Goal: Information Seeking & Learning: Find specific fact

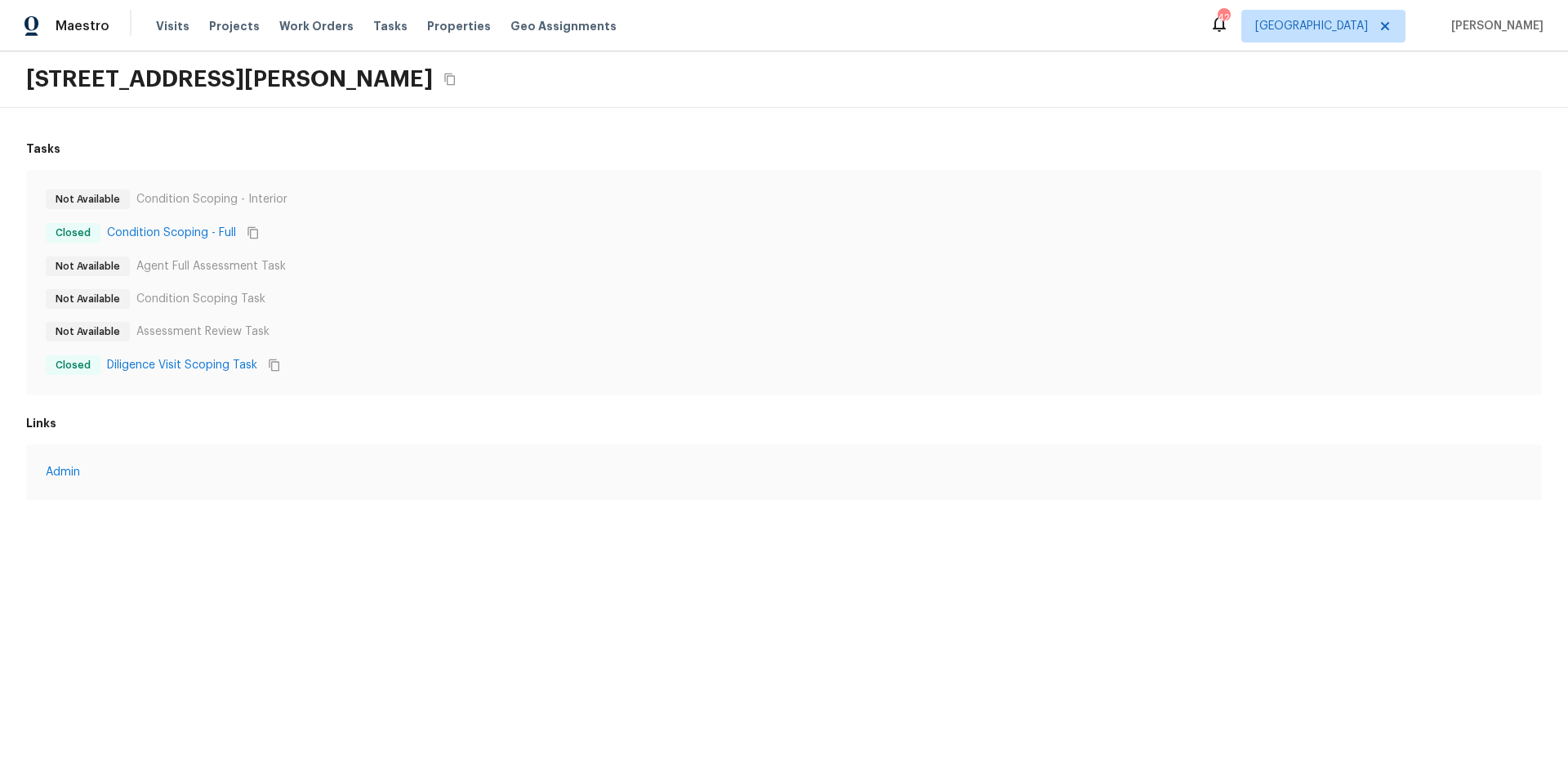
click at [427, 191] on div "Not Available Condition Scoping - Interior" at bounding box center [784, 199] width 1476 height 20
drag, startPoint x: 258, startPoint y: 362, endPoint x: 38, endPoint y: 360, distance: 220.0
click at [38, 360] on div "Not Available Condition Scoping - Interior Closed Condition Scoping - Full Not …" at bounding box center [784, 283] width 1515 height 225
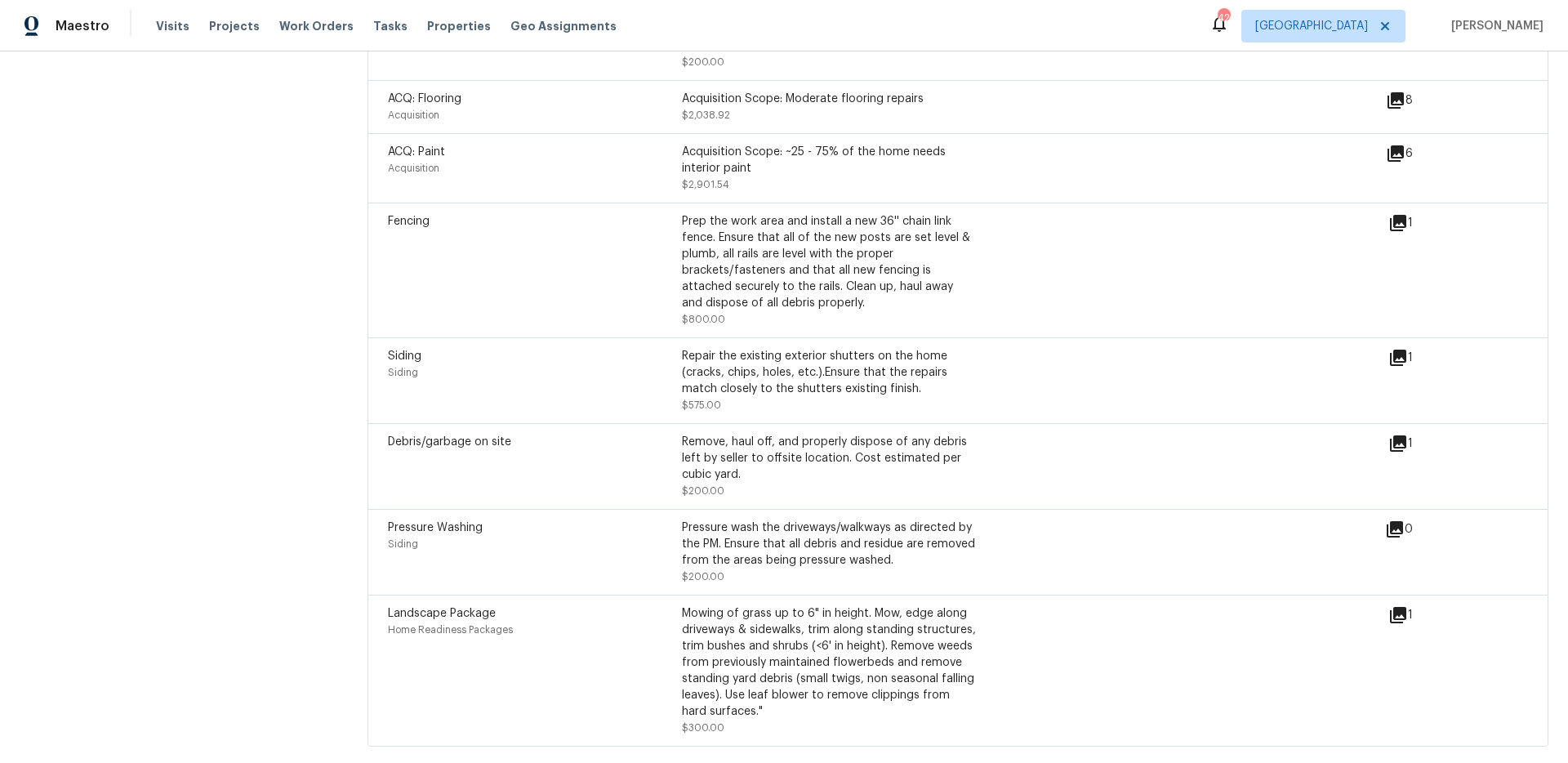
scroll to position [1588, 0]
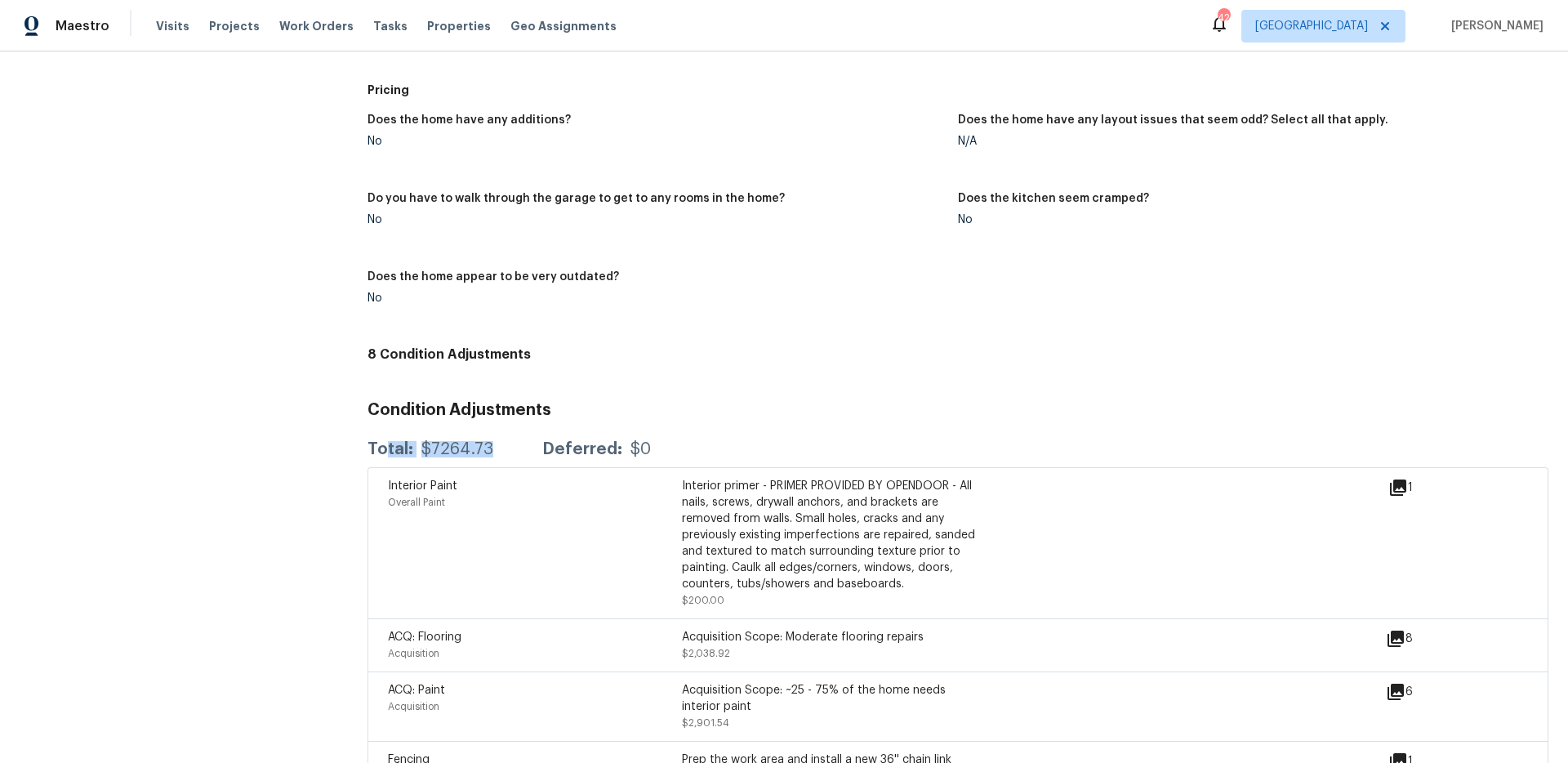
drag, startPoint x: 383, startPoint y: 441, endPoint x: 501, endPoint y: 448, distance: 118.2
click at [501, 448] on div "Total: $7264.73 Deferred: $0" at bounding box center [509, 449] width 284 height 16
drag, startPoint x: 477, startPoint y: 453, endPoint x: 437, endPoint y: 448, distance: 40.3
click at [477, 453] on div "$7264.73" at bounding box center [457, 449] width 72 height 16
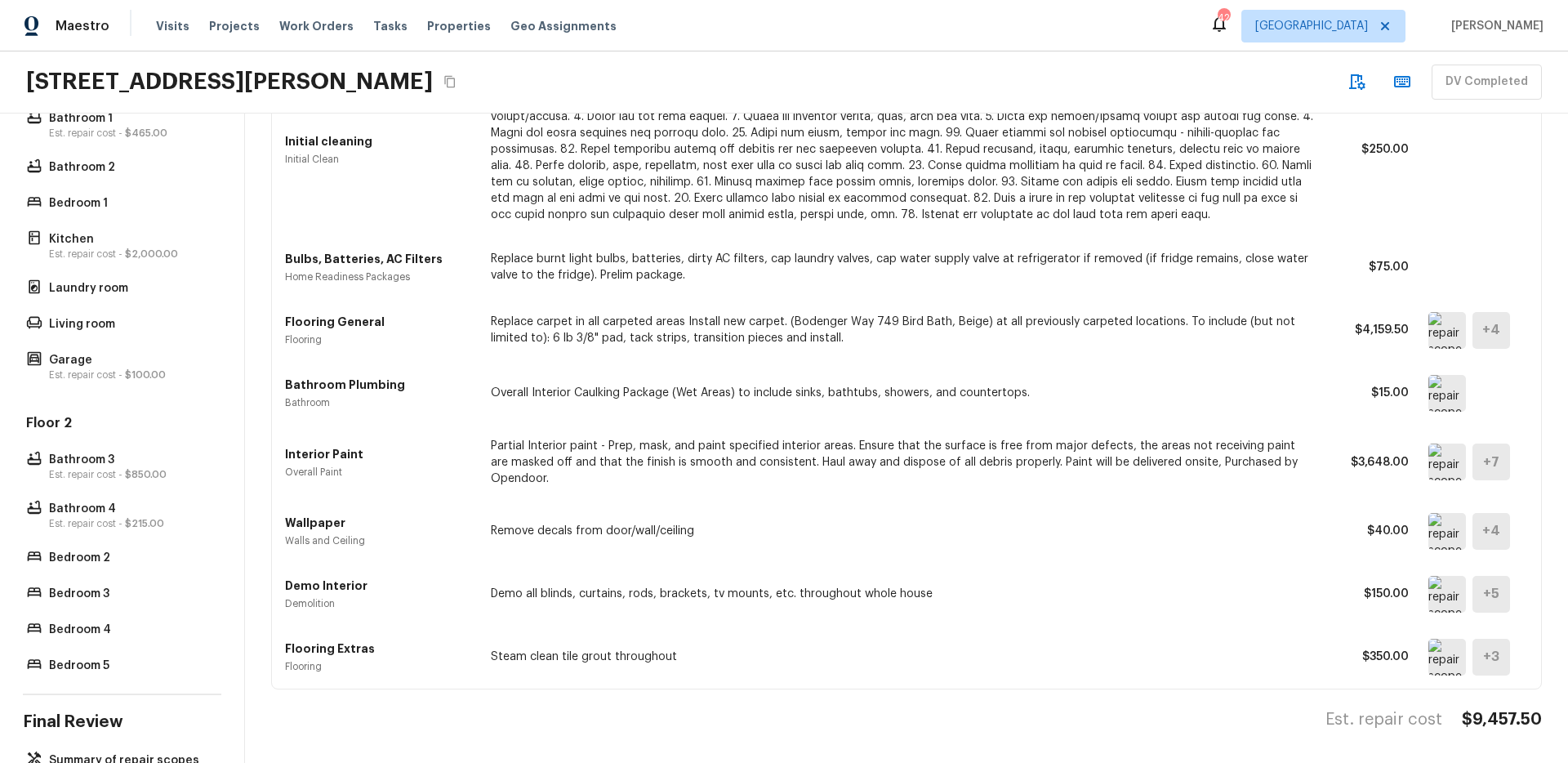
scroll to position [520, 0]
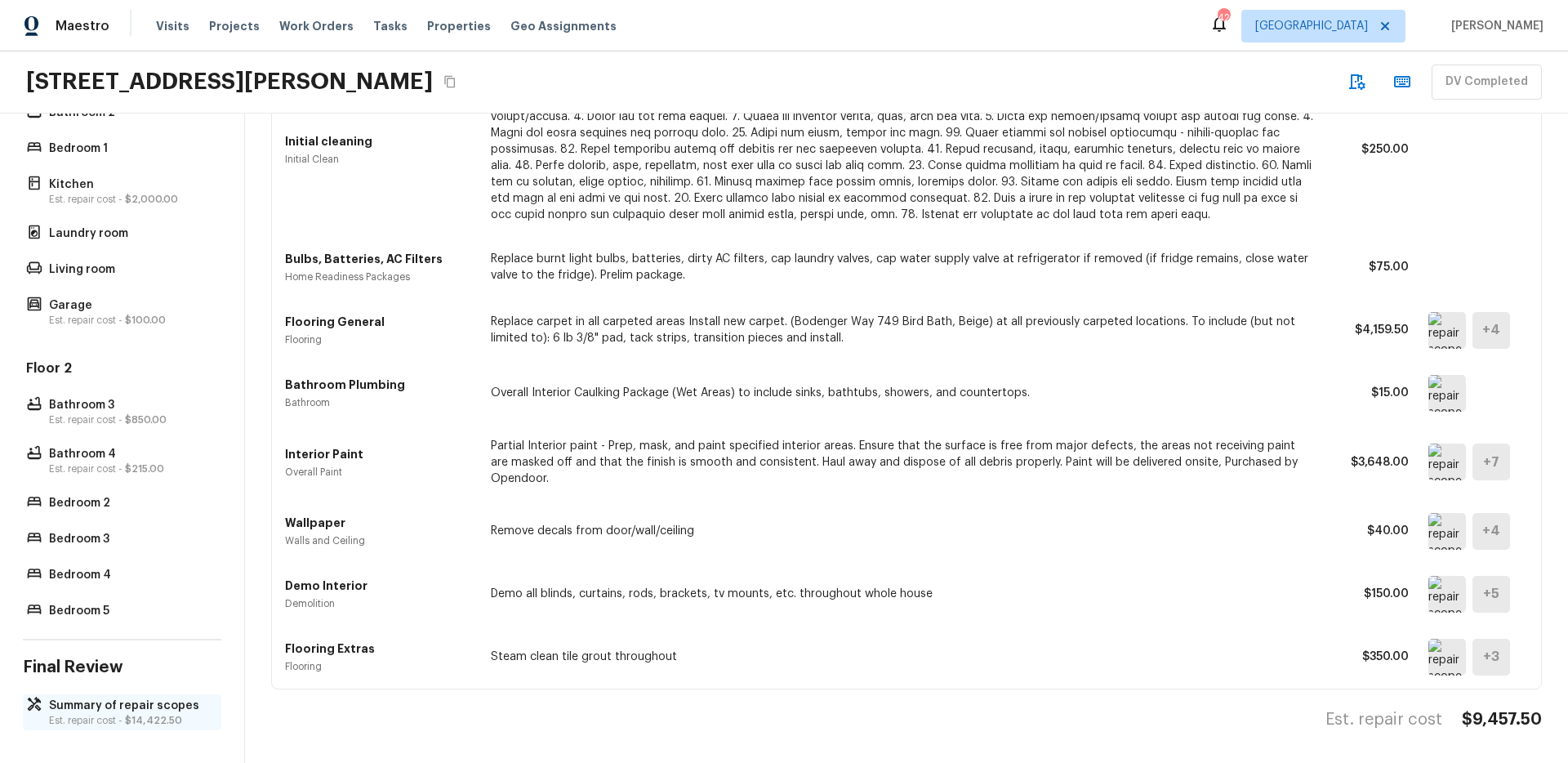
click at [120, 698] on p "Summary of repair scopes" at bounding box center [131, 706] width 163 height 16
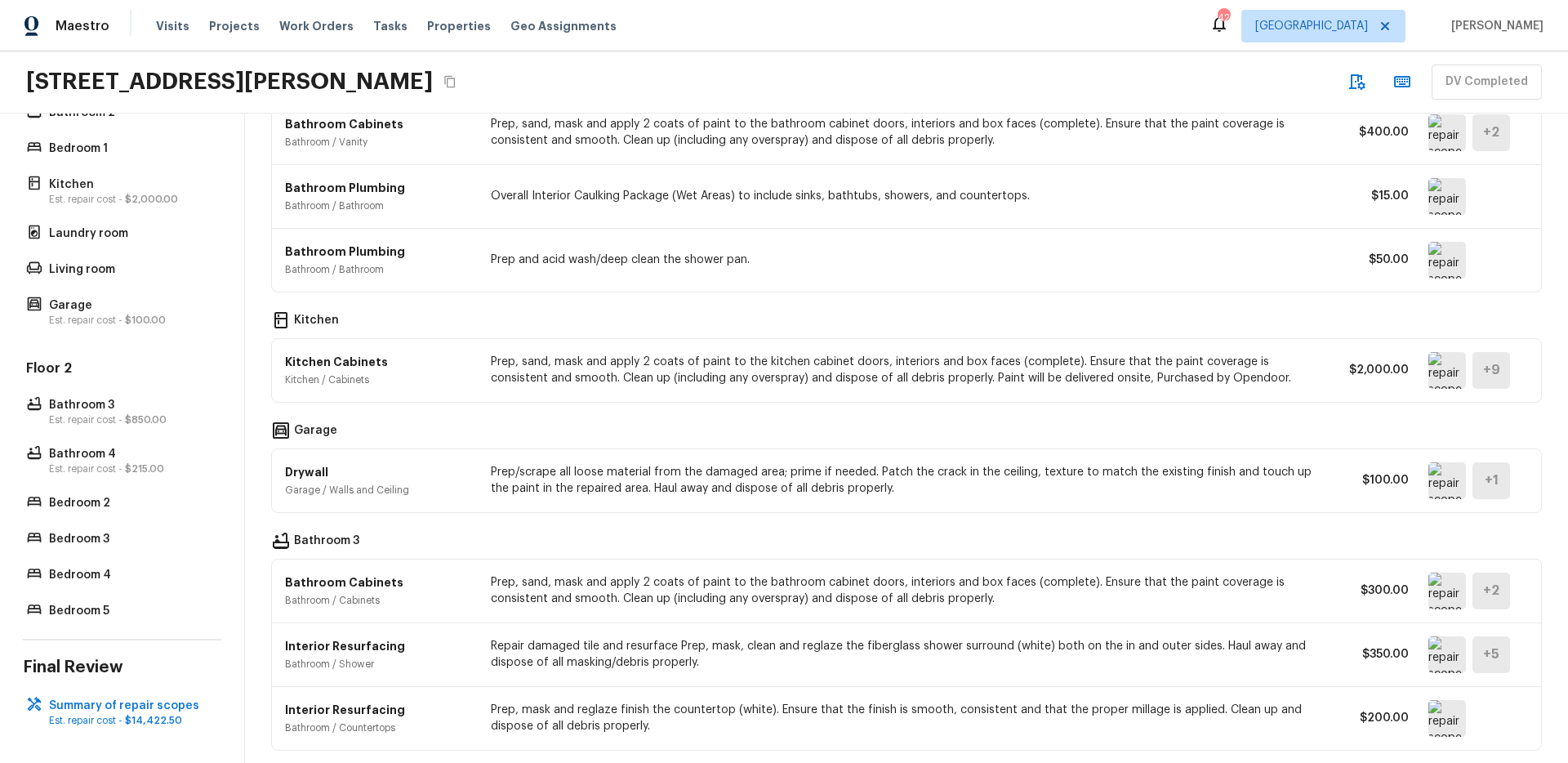
scroll to position [1429, 0]
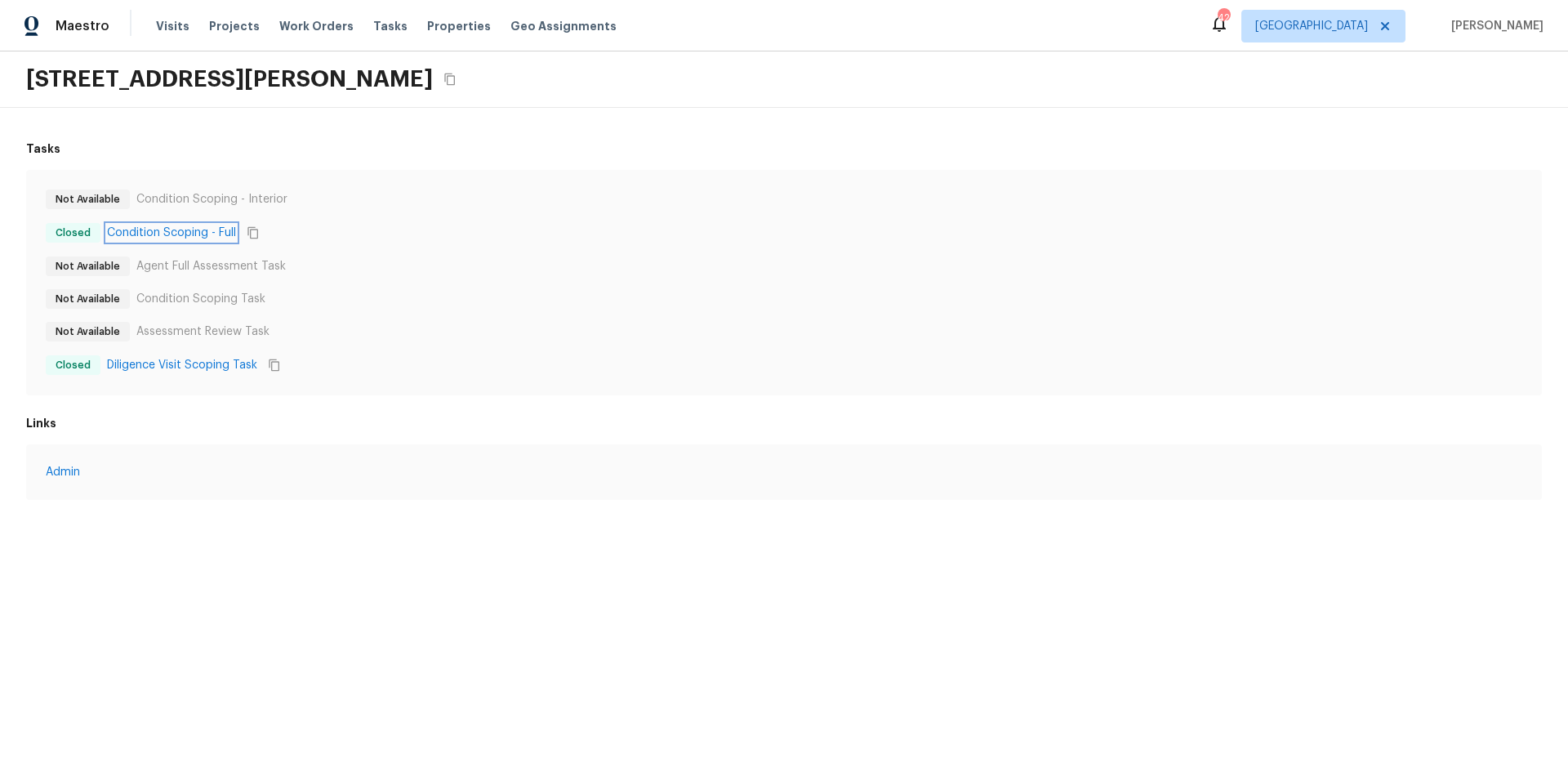
drag, startPoint x: 169, startPoint y: 235, endPoint x: 171, endPoint y: 246, distance: 11.2
drag, startPoint x: 177, startPoint y: 366, endPoint x: 135, endPoint y: 398, distance: 52.8
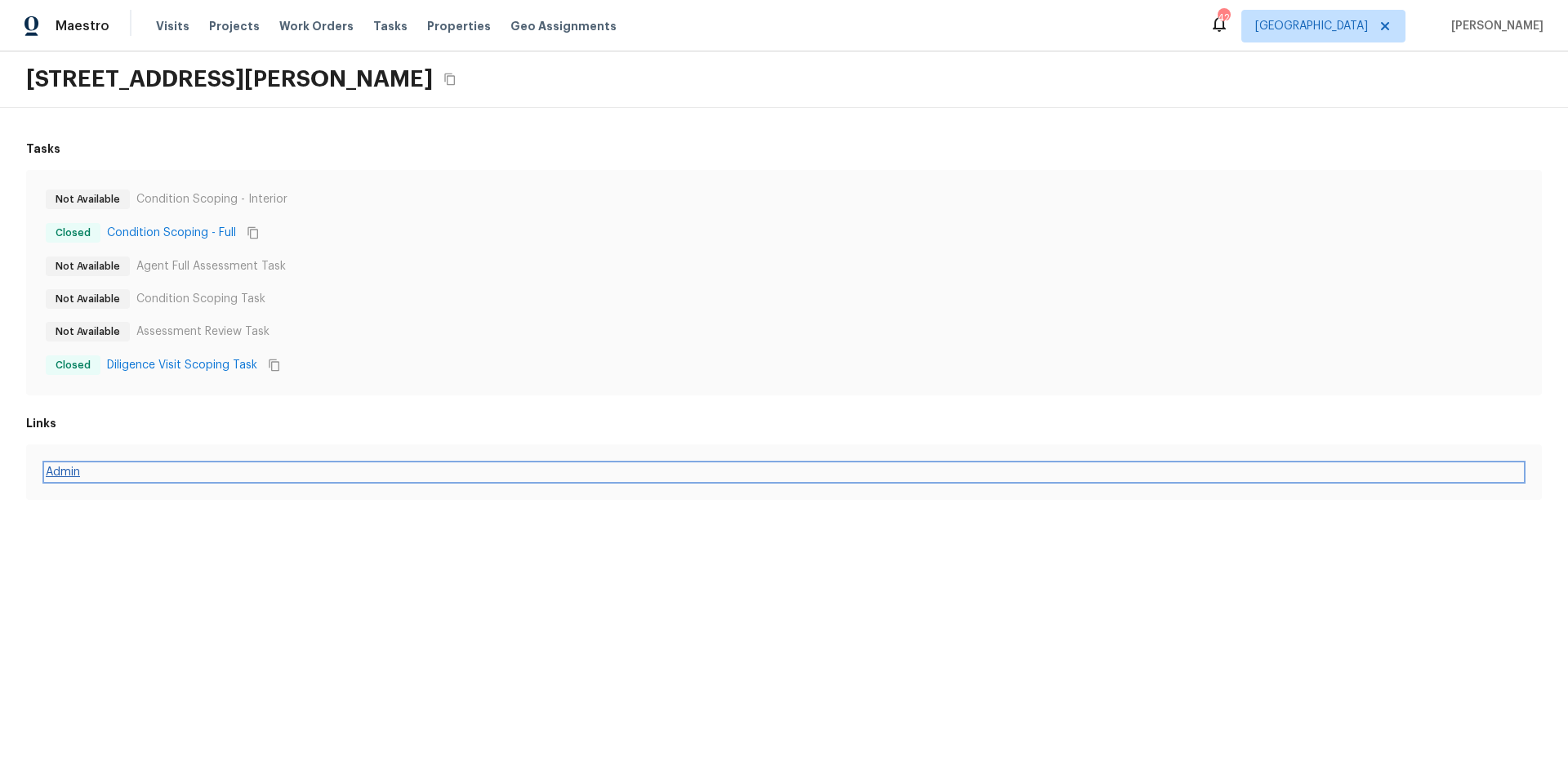
drag, startPoint x: 65, startPoint y: 468, endPoint x: 75, endPoint y: 468, distance: 10.0
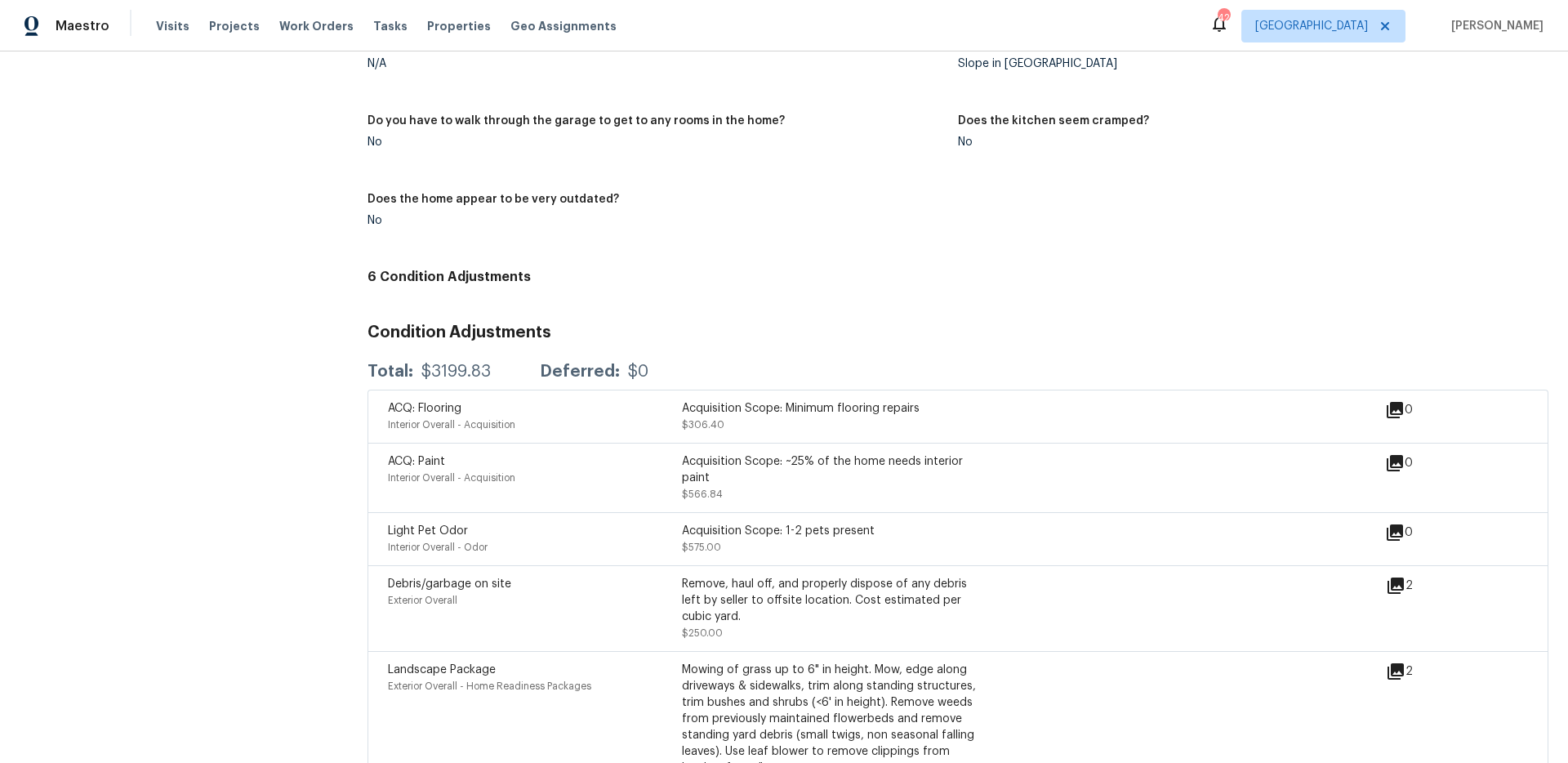
scroll to position [1716, 0]
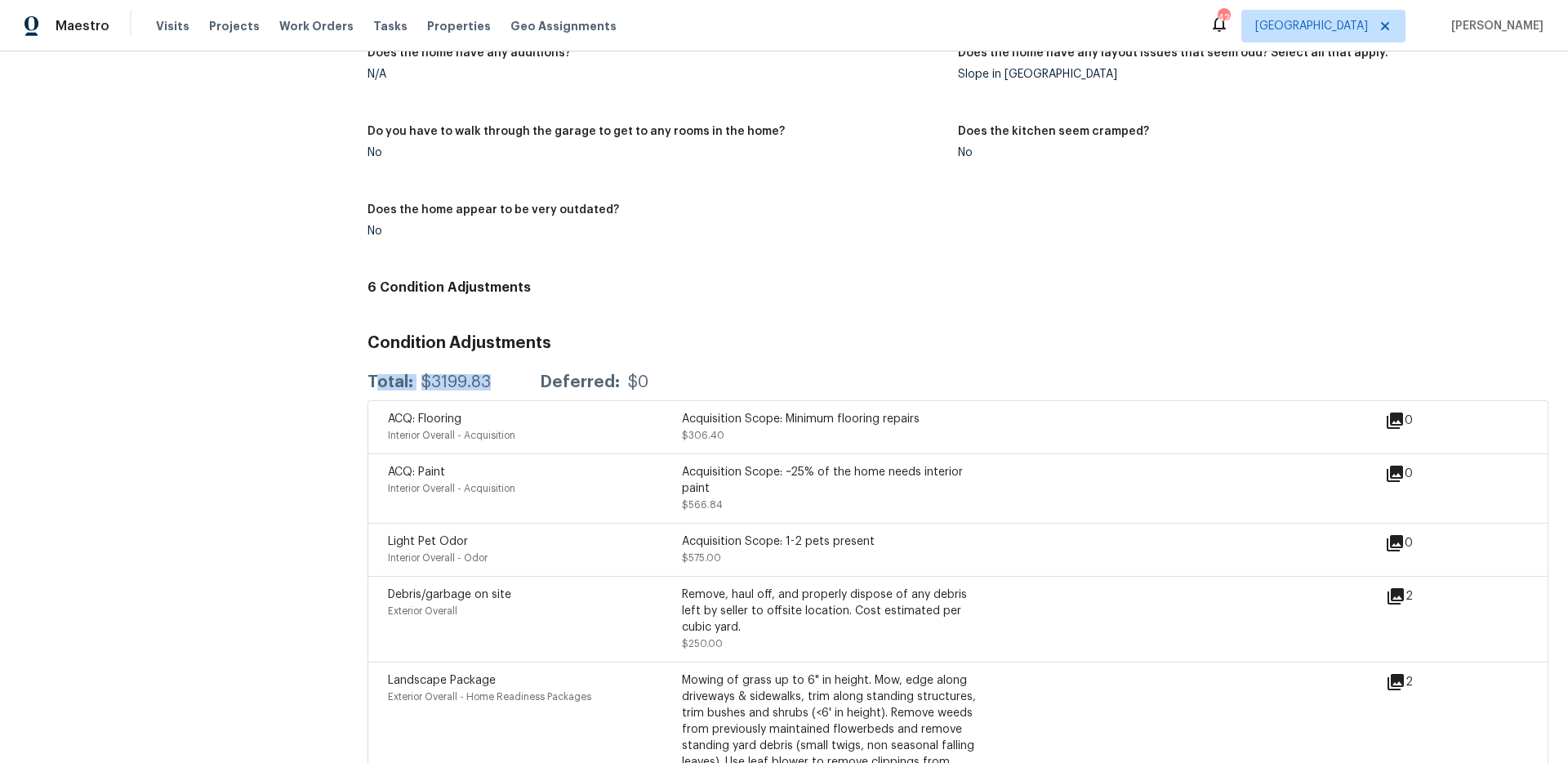
drag, startPoint x: 506, startPoint y: 374, endPoint x: 370, endPoint y: 377, distance: 136.0
click at [370, 377] on div "Total: $3199.83 Deferred: $0" at bounding box center [508, 382] width 281 height 16
click at [490, 387] on div "Total: $3199.83 Deferred: $0" at bounding box center [508, 382] width 281 height 16
drag, startPoint x: 497, startPoint y: 376, endPoint x: 445, endPoint y: 385, distance: 52.8
click at [445, 385] on div "Total: $3199.83 Deferred: $0" at bounding box center [508, 382] width 281 height 16
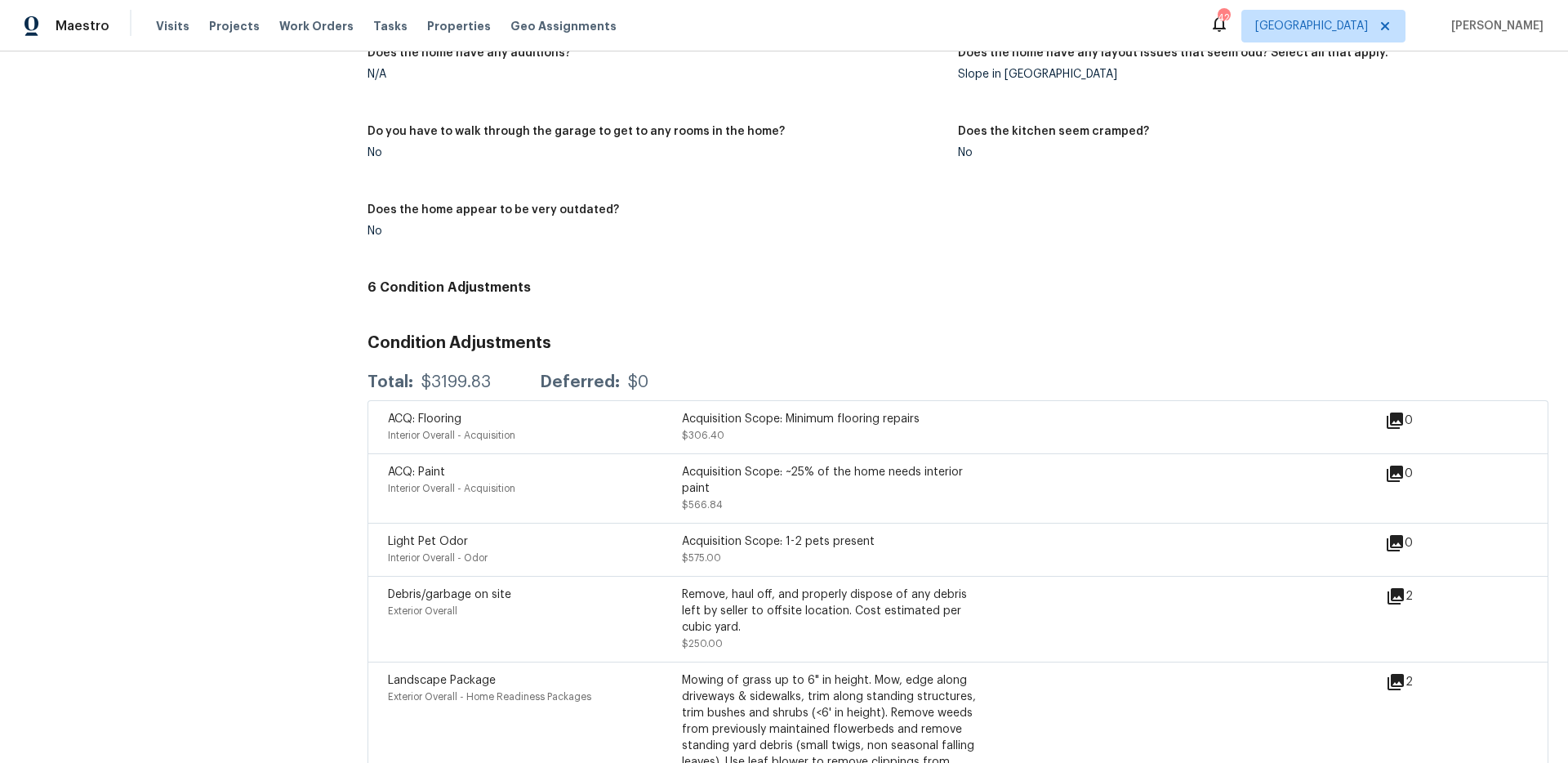
click at [647, 311] on div "6 Condition Adjustments Condition Adjustments Total: $3199.83 Deferred: $0 ACQ:…" at bounding box center [958, 622] width 1181 height 685
click at [452, 388] on div "$3199.83" at bounding box center [456, 382] width 70 height 16
click at [462, 372] on div "Total: $3199.83 Deferred: $0" at bounding box center [958, 382] width 1181 height 36
click at [501, 387] on div "Total: $3199.83 Deferred: $0" at bounding box center [508, 382] width 281 height 16
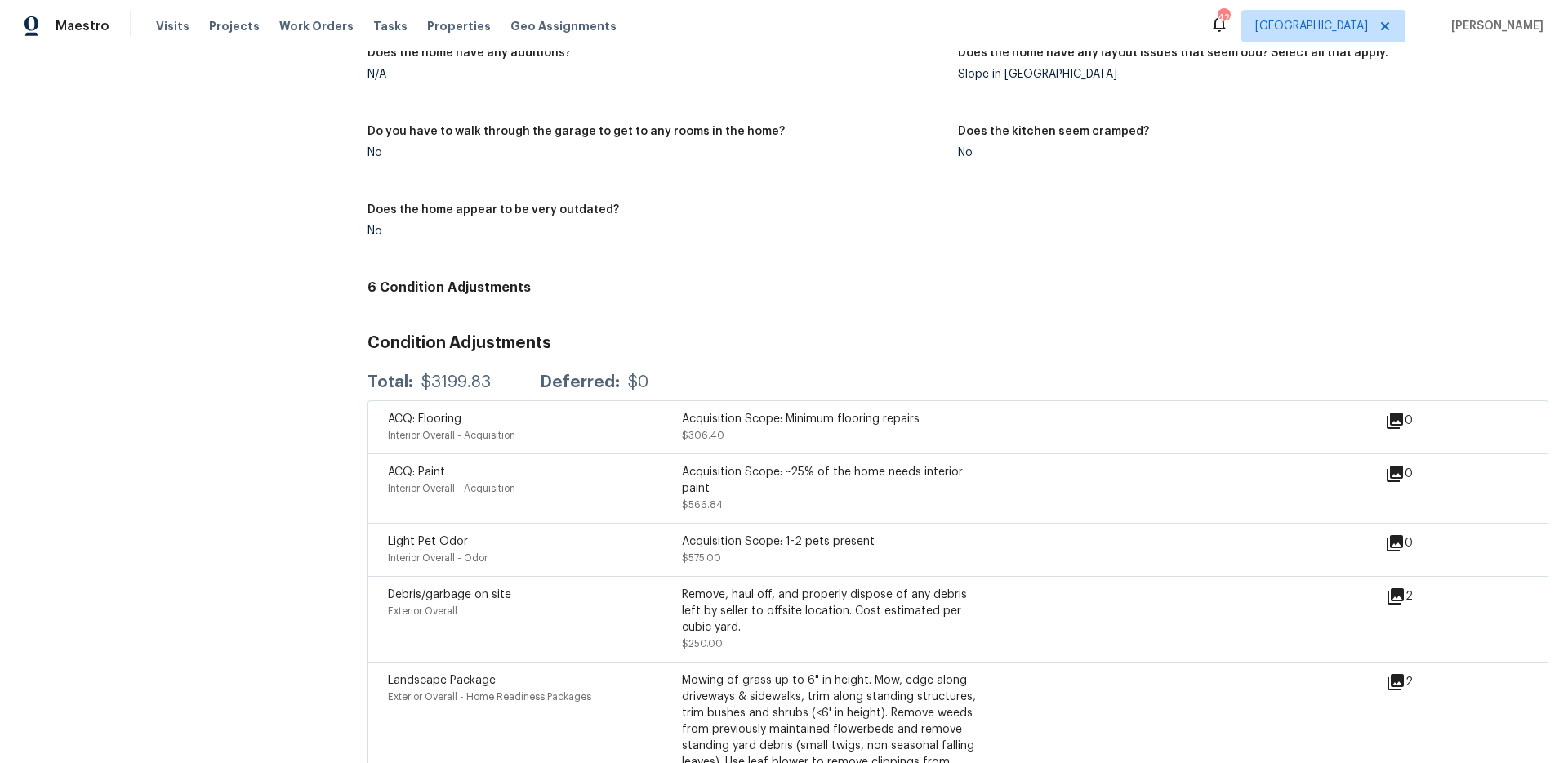
drag, startPoint x: 435, startPoint y: 382, endPoint x: 480, endPoint y: 350, distance: 55.2
click at [436, 381] on div "$3199.83" at bounding box center [456, 382] width 70 height 16
click at [501, 381] on div "Total: $3199.83 Deferred: $0" at bounding box center [508, 382] width 281 height 16
drag, startPoint x: 342, startPoint y: 382, endPoint x: 490, endPoint y: 377, distance: 148.1
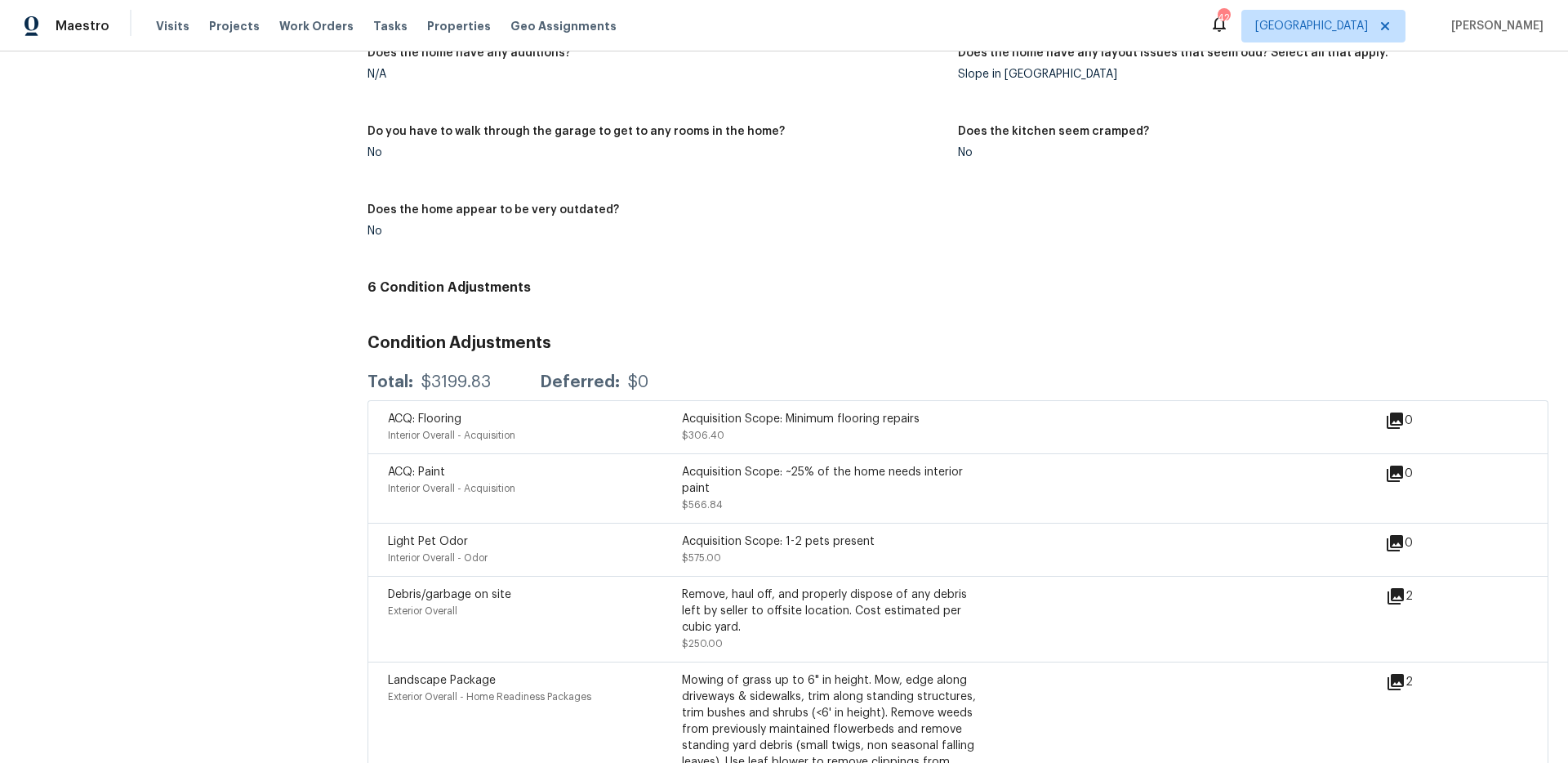
click at [454, 389] on div "$3199.83" at bounding box center [456, 382] width 70 height 16
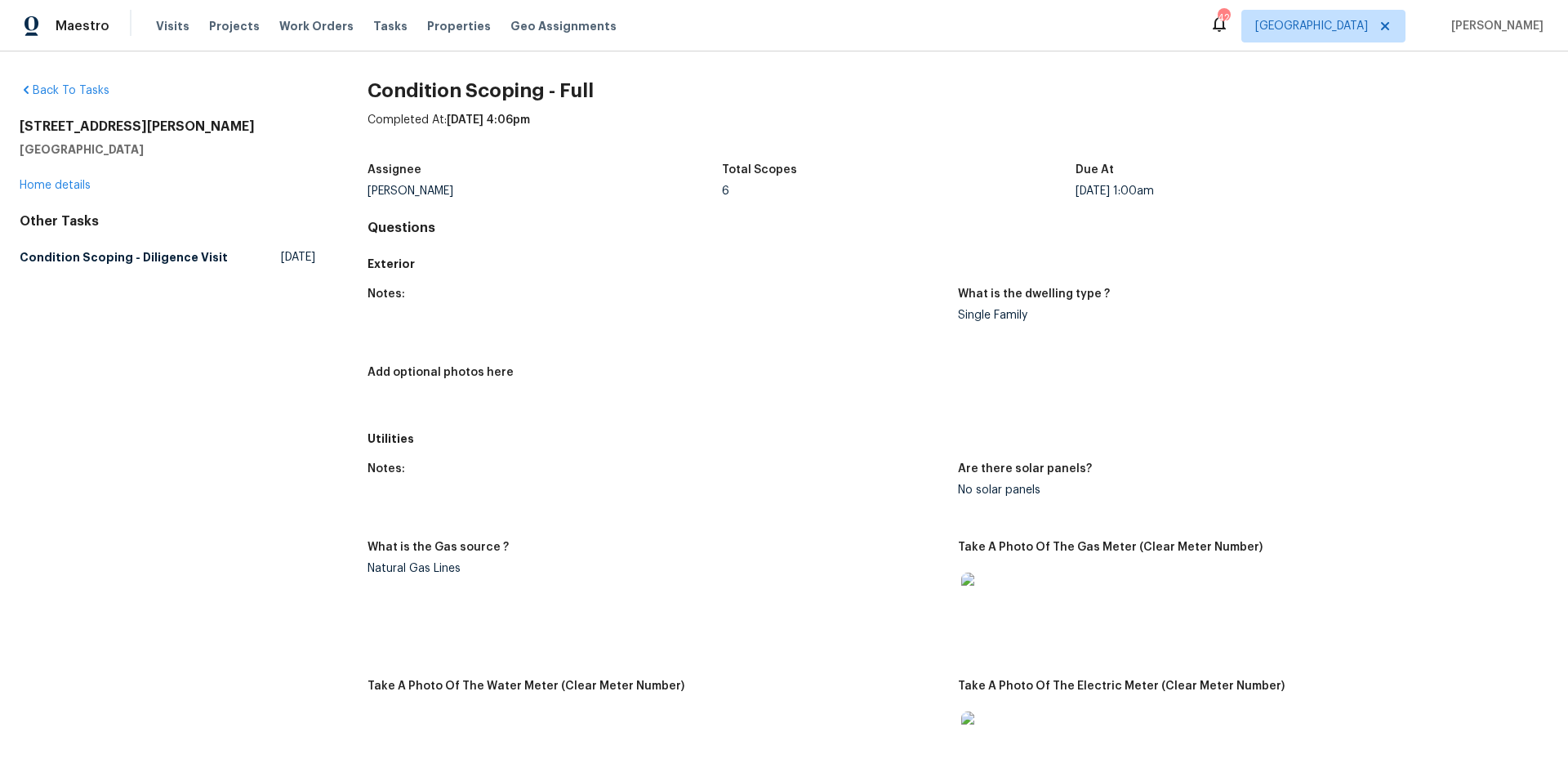
scroll to position [0, 0]
click at [681, 117] on div "Completed At: Sep 23rd 2025 at 4:06pm" at bounding box center [958, 134] width 1181 height 42
click at [803, 65] on div "Back To Tasks 3132 Rockwell Ln Fort Worth, TX 76179 Home details Other Tasks Co…" at bounding box center [784, 407] width 1568 height 711
click at [1123, 48] on div "Maestro Visits Projects Work Orders Tasks Properties Geo Assignments 42 Dallas …" at bounding box center [784, 26] width 1568 height 52
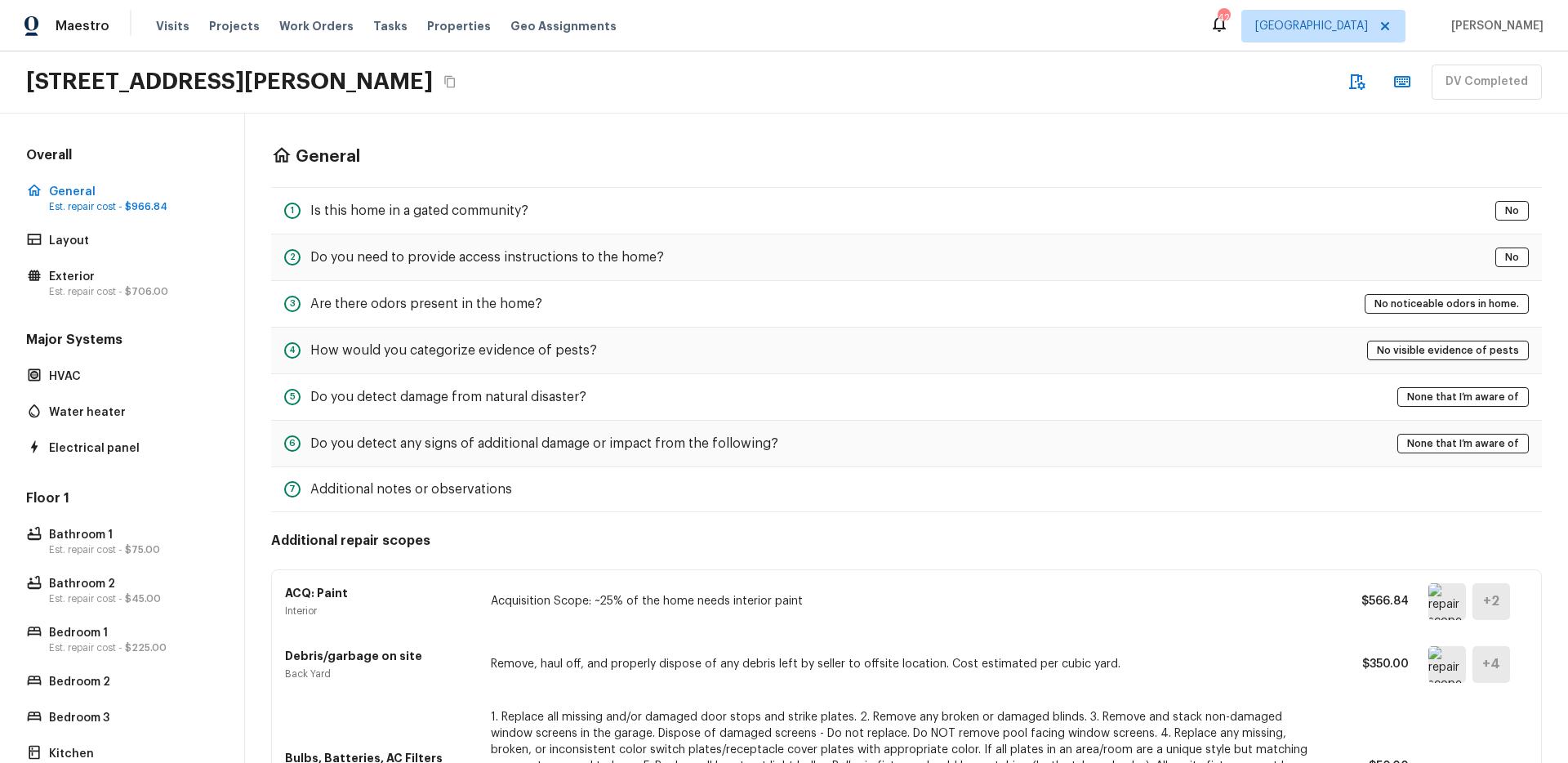
scroll to position [289, 0]
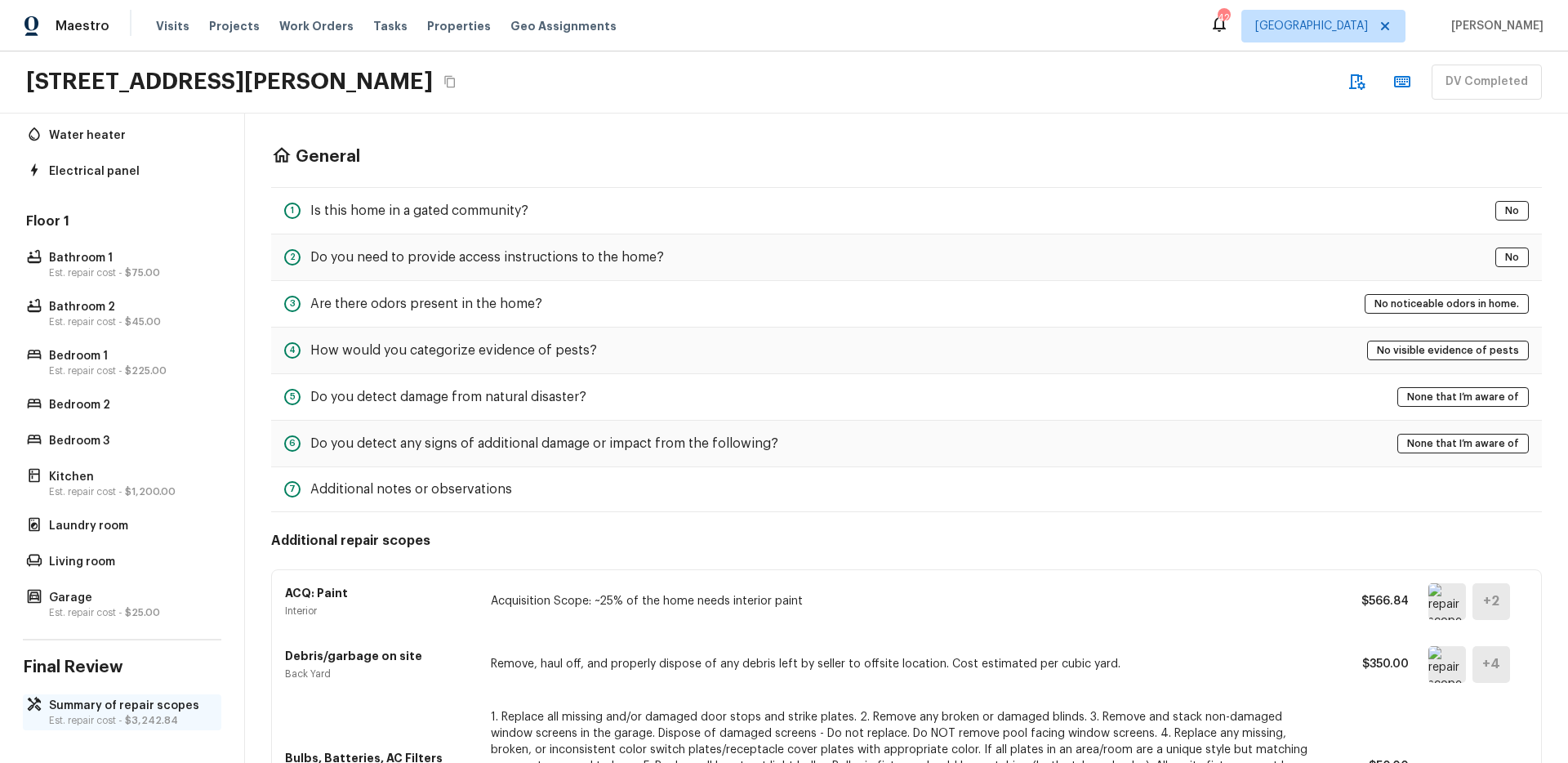
click at [120, 698] on p "Summary of repair scopes" at bounding box center [131, 706] width 163 height 16
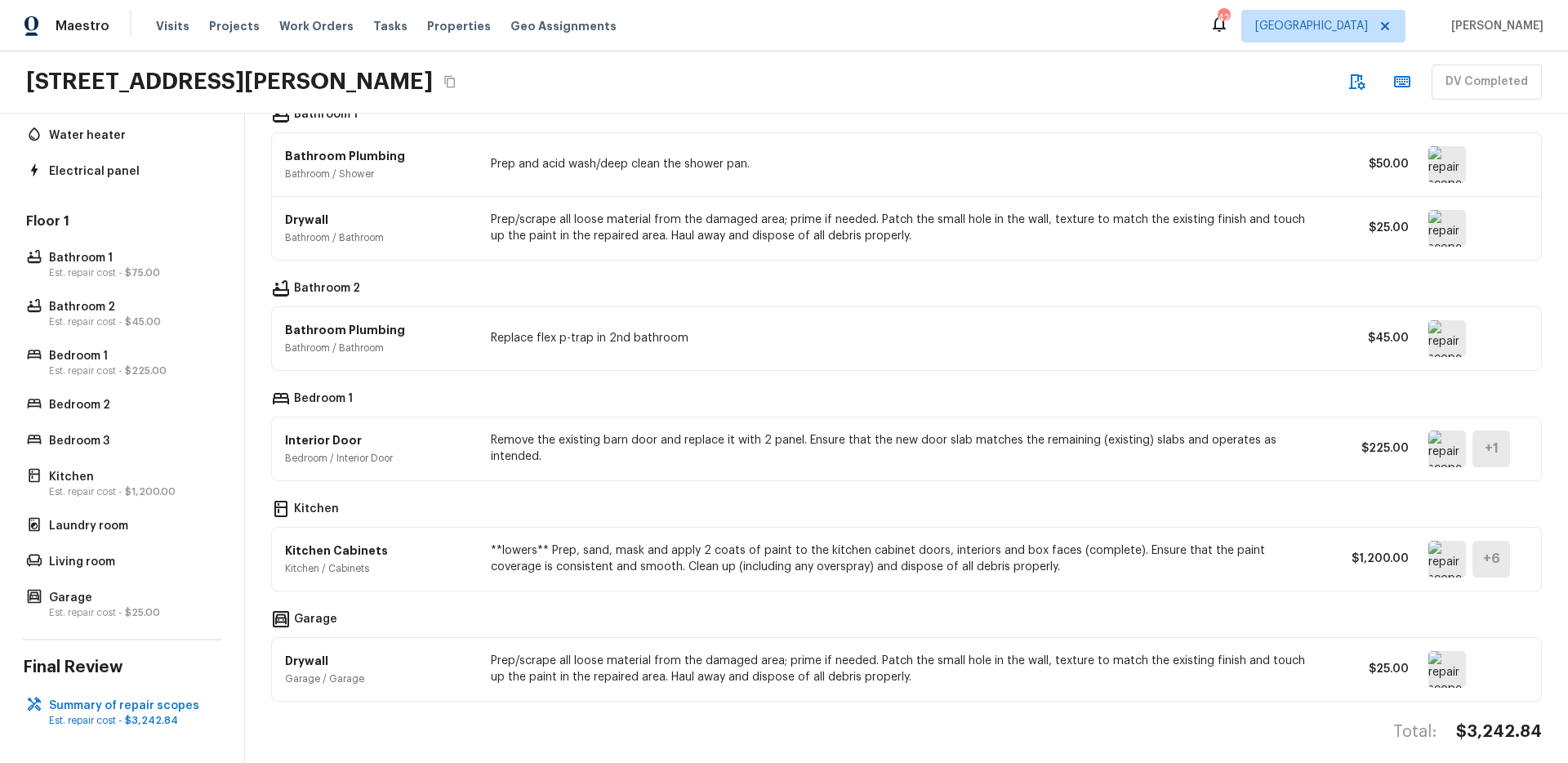
scroll to position [759, 0]
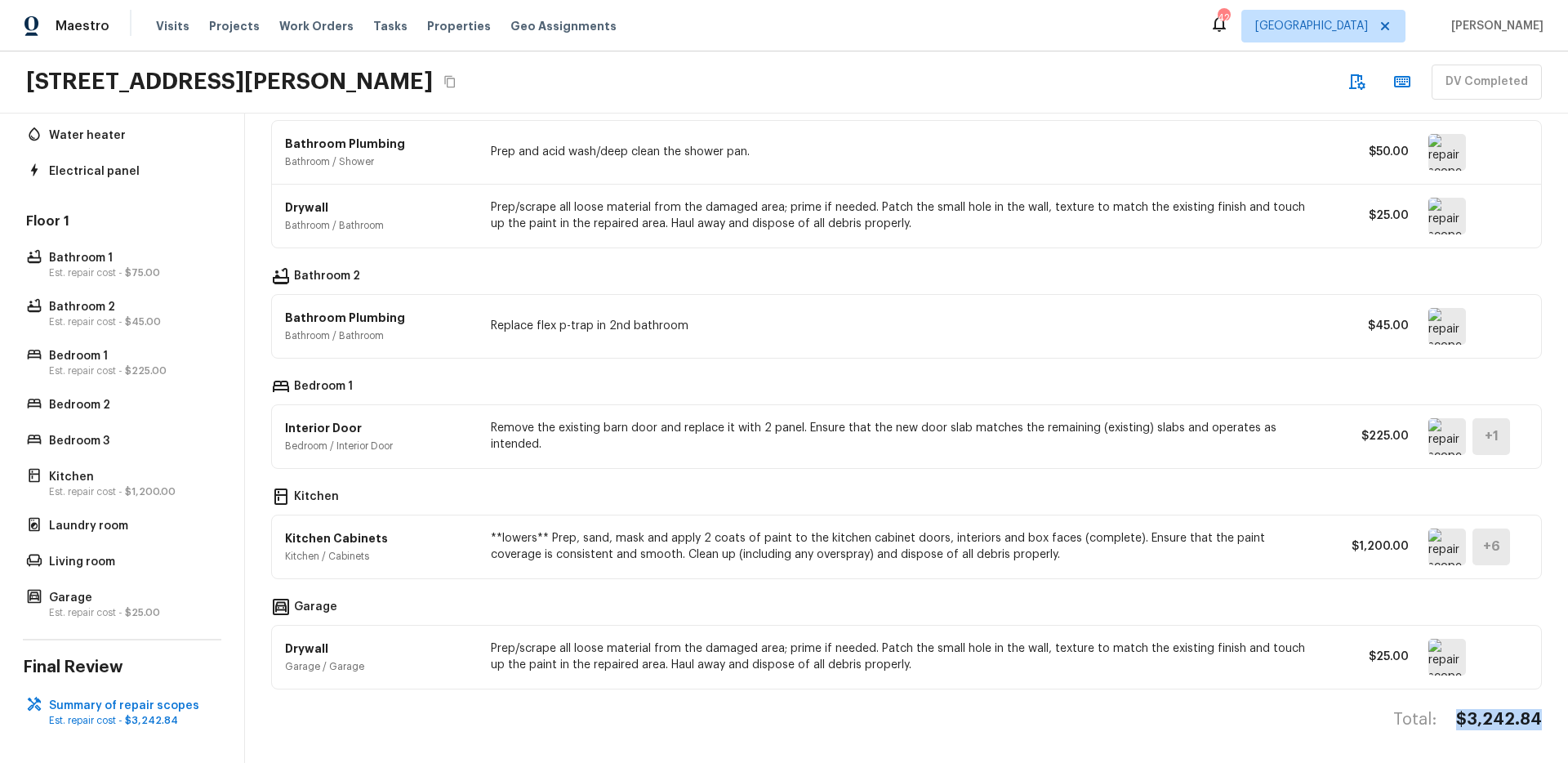
drag, startPoint x: 1535, startPoint y: 708, endPoint x: 1447, endPoint y: 691, distance: 89.6
click at [1444, 703] on div "Summary of repair scopes General ACQ: Paint General / Interior Acquisition Scop…" at bounding box center [906, 438] width 1323 height 649
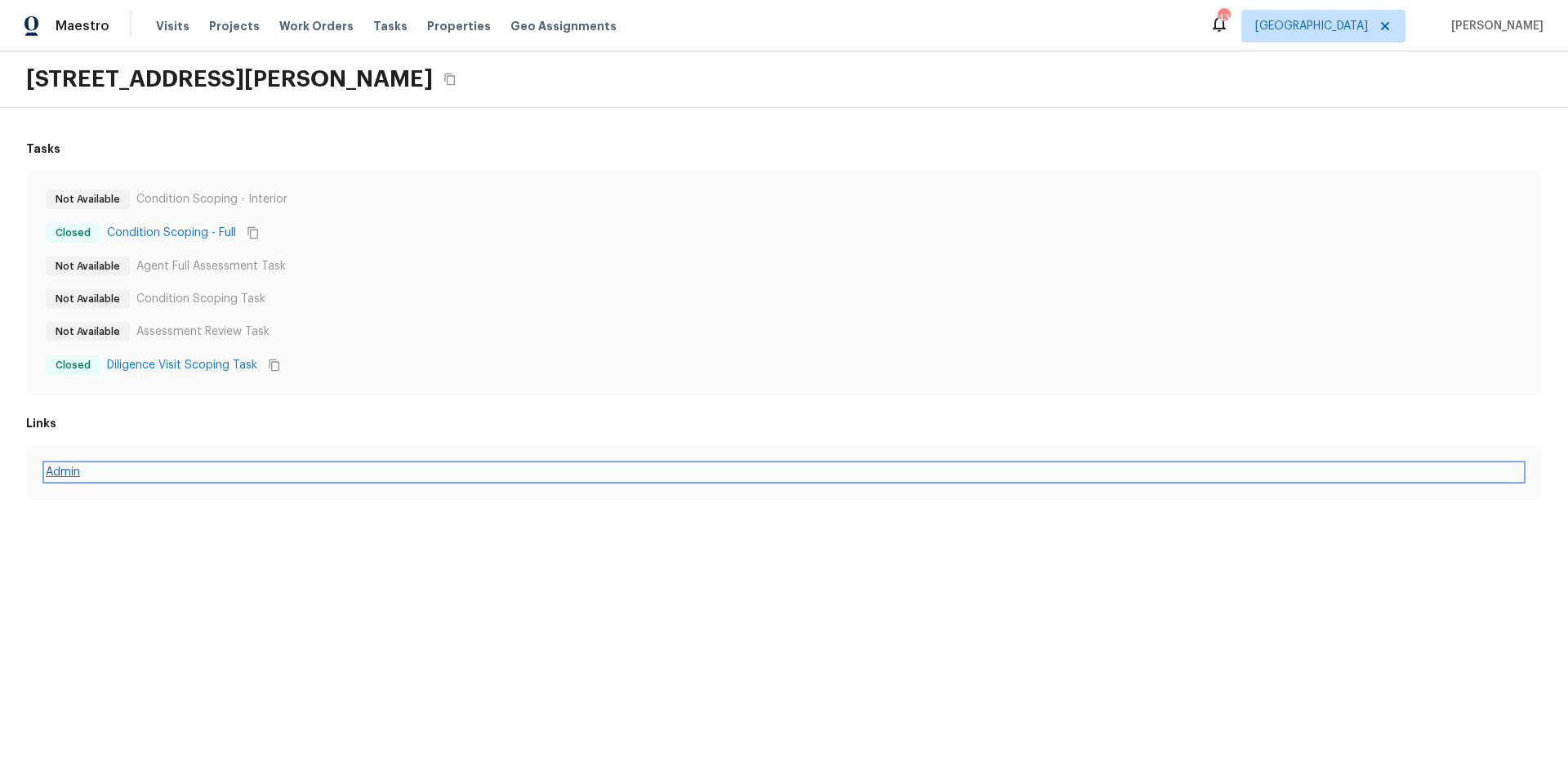
click at [76, 475] on link "Admin" at bounding box center [784, 471] width 1476 height 16
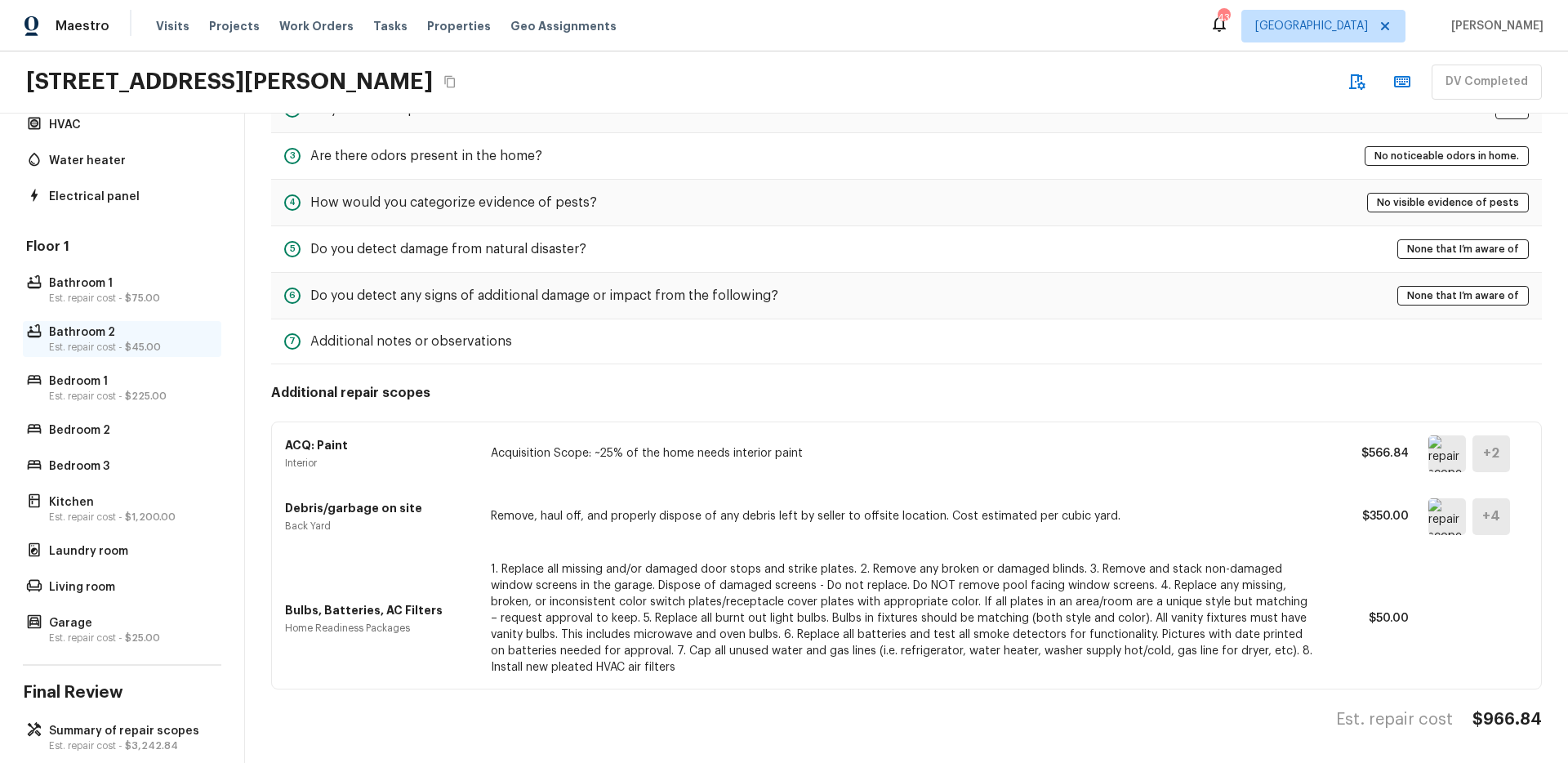
scroll to position [289, 0]
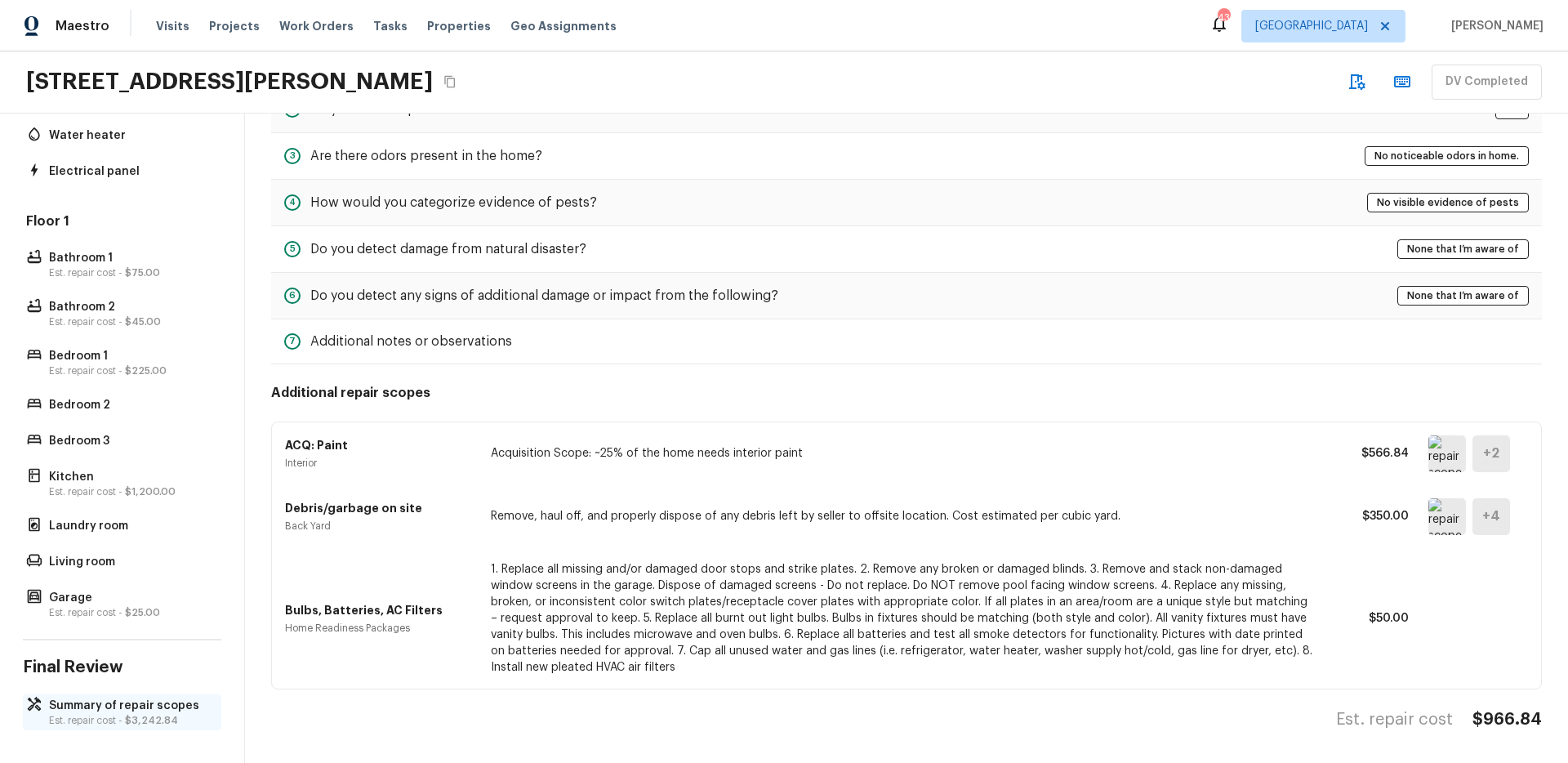
click at [109, 714] on p "Est. repair cost - $3,242.84" at bounding box center [131, 720] width 163 height 13
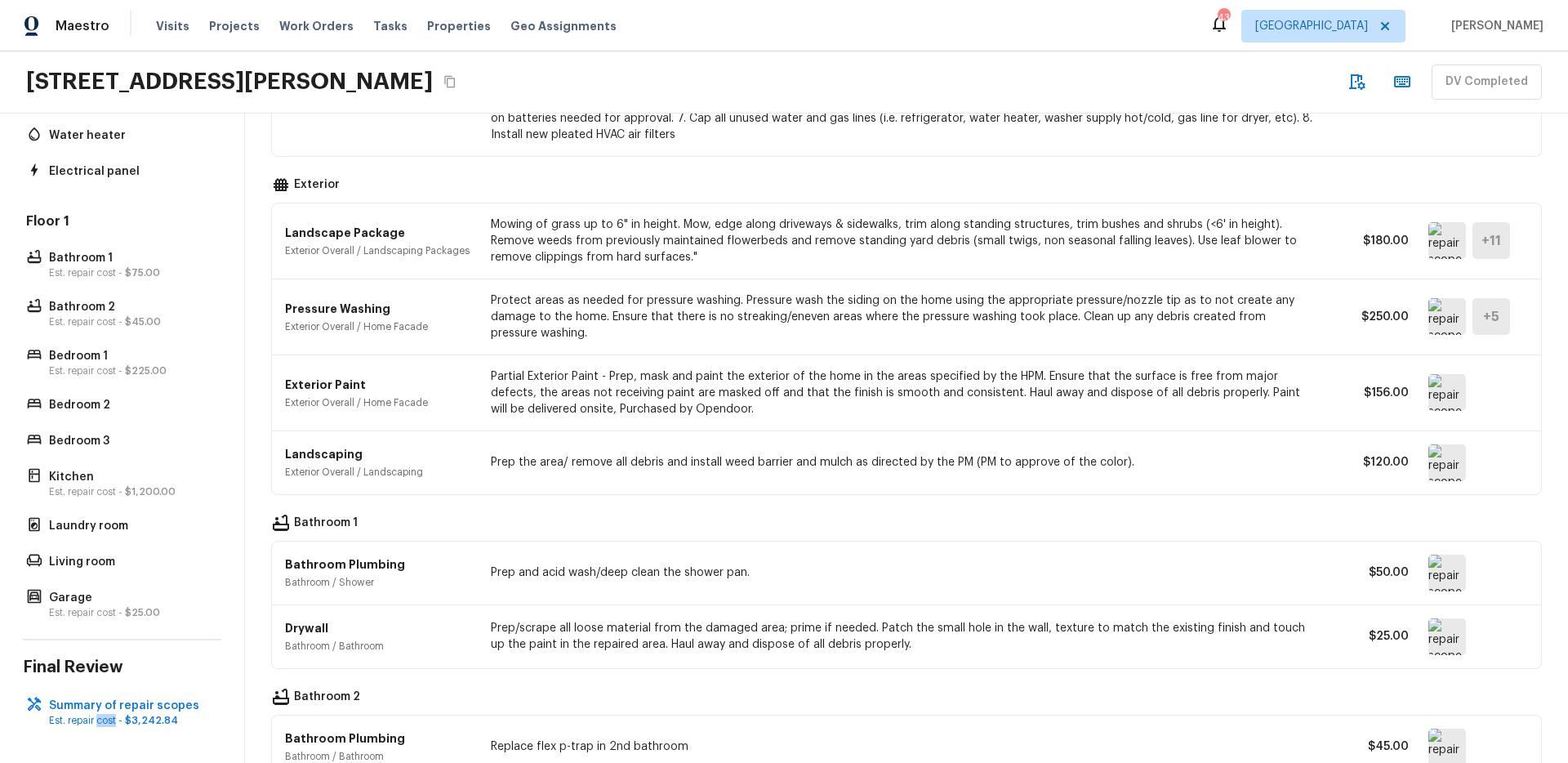
scroll to position [759, 0]
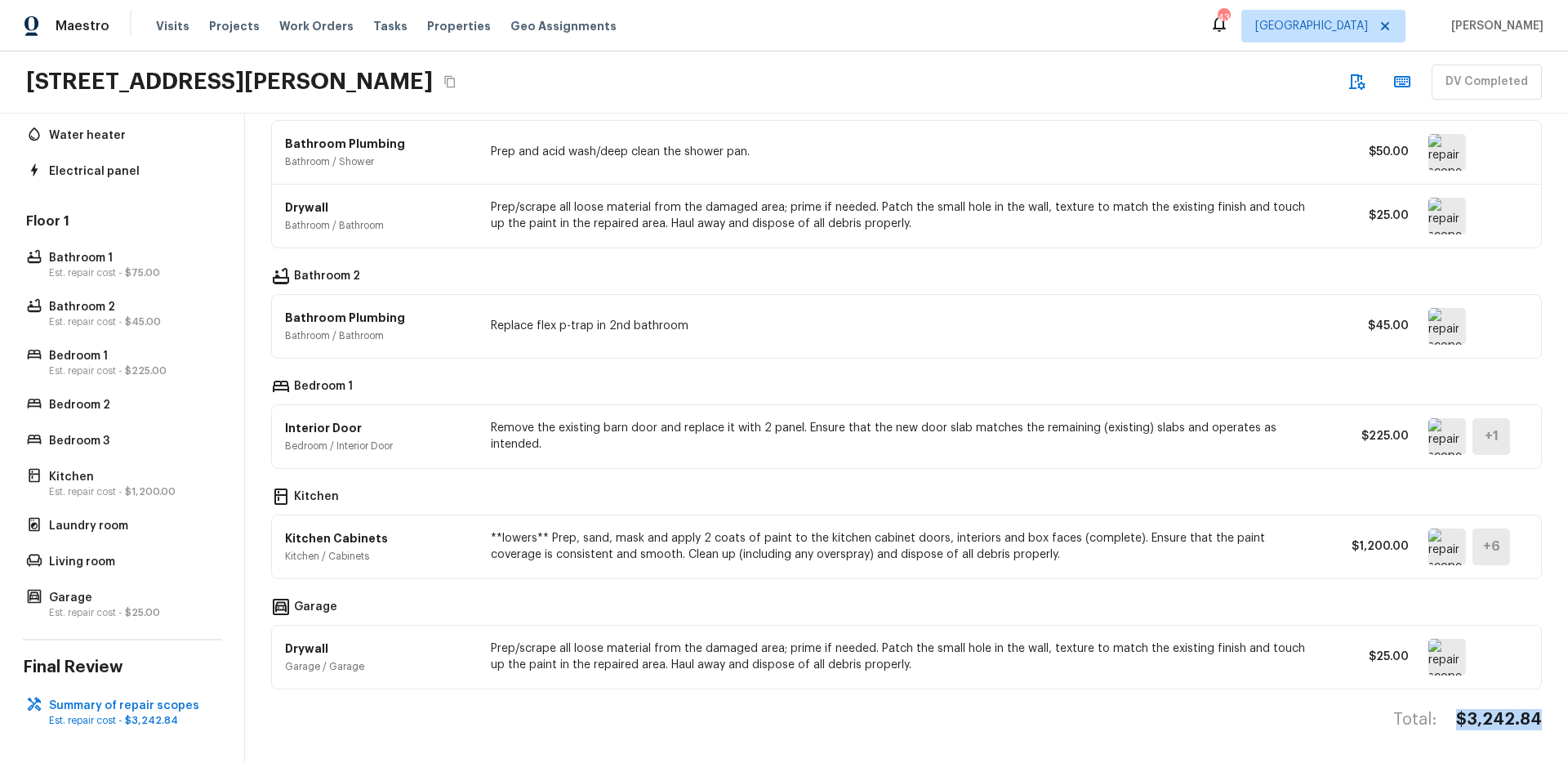
drag, startPoint x: 1435, startPoint y: 700, endPoint x: 708, endPoint y: 634, distance: 730.0
click at [1542, 704] on div "Summary of repair scopes General ACQ: Paint General / Interior Acquisition Scop…" at bounding box center [906, 438] width 1323 height 649
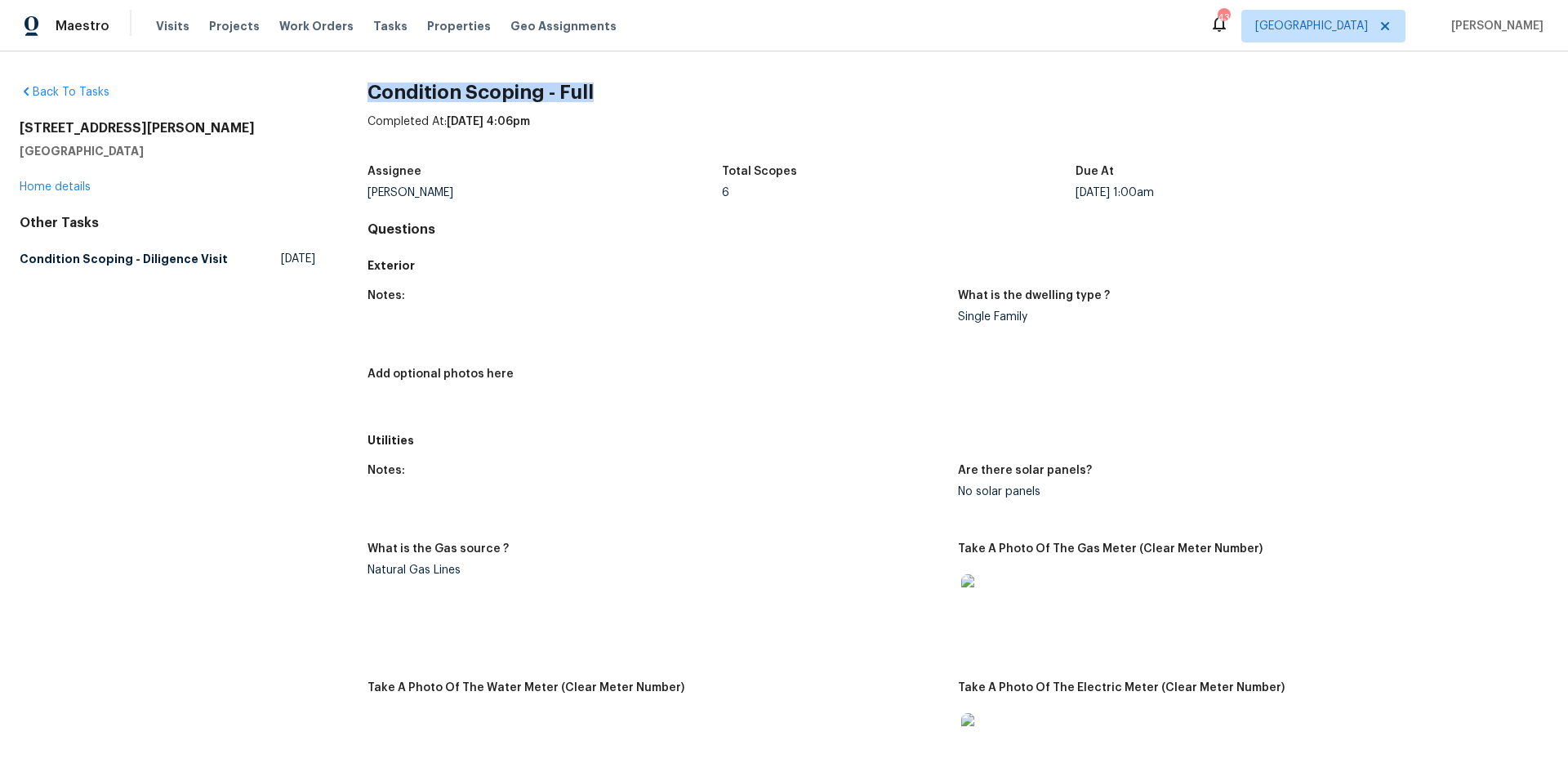
drag, startPoint x: 595, startPoint y: 83, endPoint x: 110, endPoint y: 323, distance: 541.1
click at [620, 89] on h2 "Condition Scoping - Full" at bounding box center [958, 92] width 1181 height 16
copy h2 "Condition Scoping - Full"
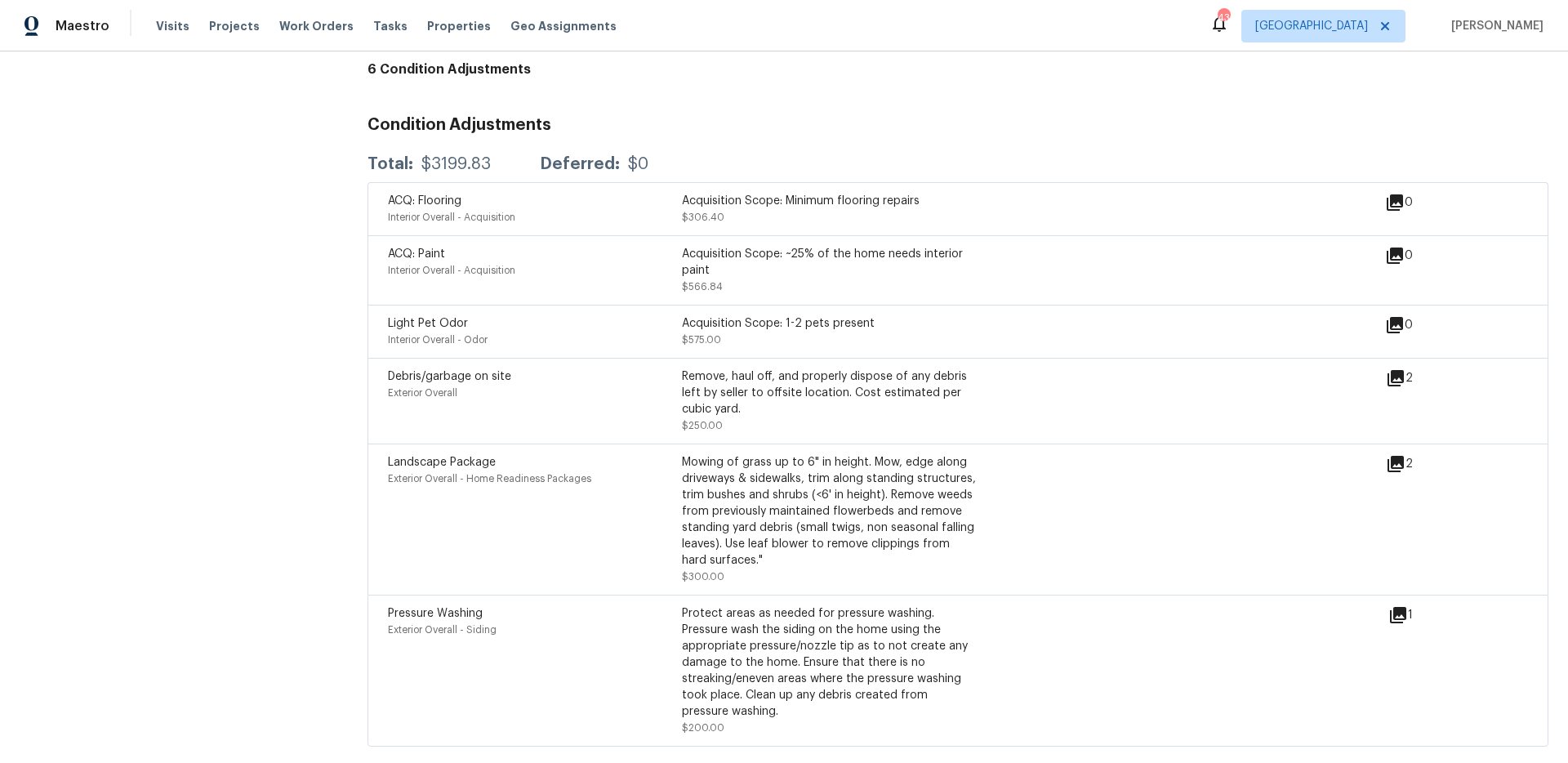
scroll to position [1634, 0]
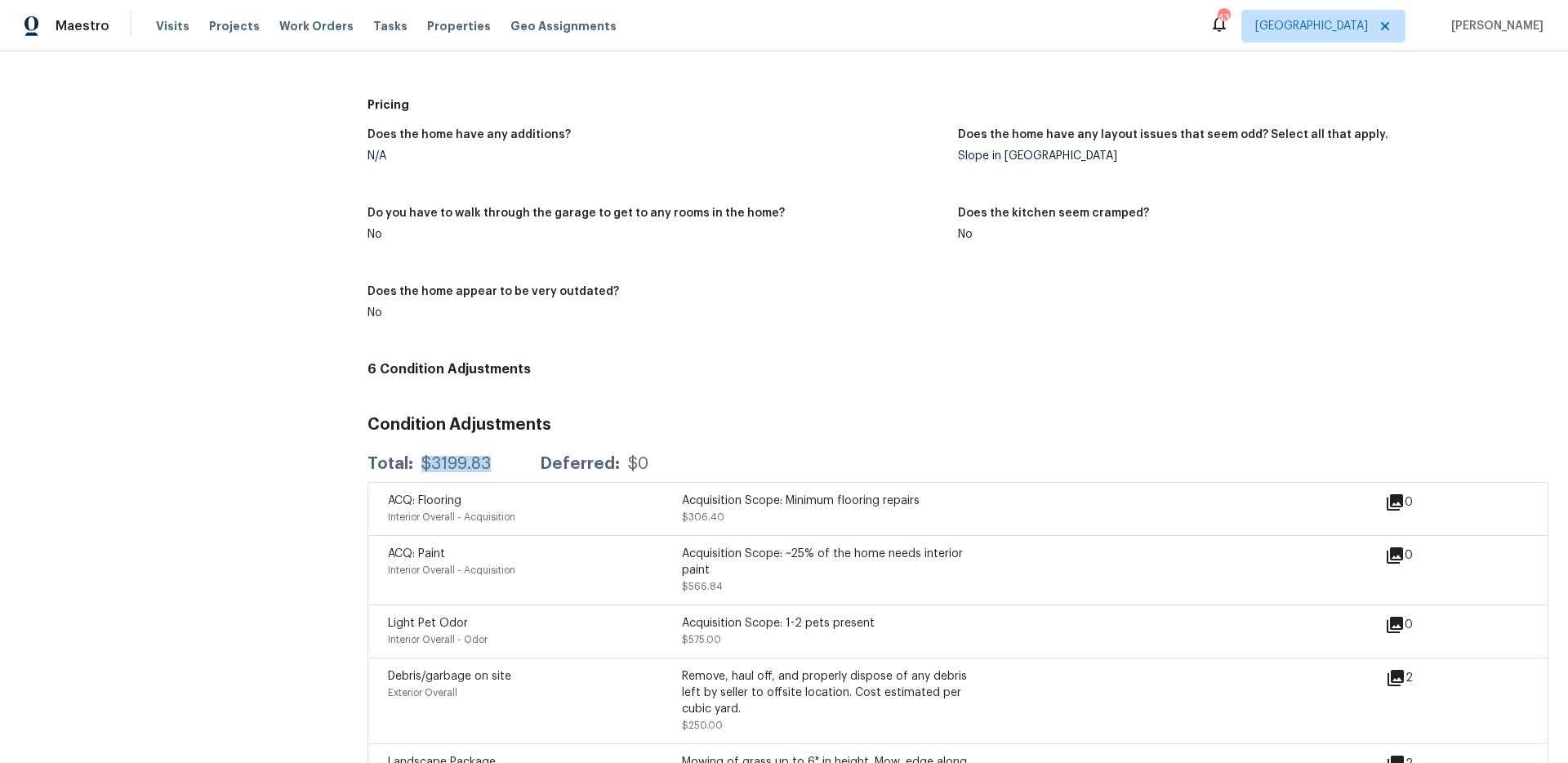
drag, startPoint x: 487, startPoint y: 461, endPoint x: 414, endPoint y: 466, distance: 73.2
click at [415, 466] on div "Total: $3199.83 Deferred: $0" at bounding box center [508, 463] width 281 height 16
copy div "$3199.83"
